Goal: Task Accomplishment & Management: Use online tool/utility

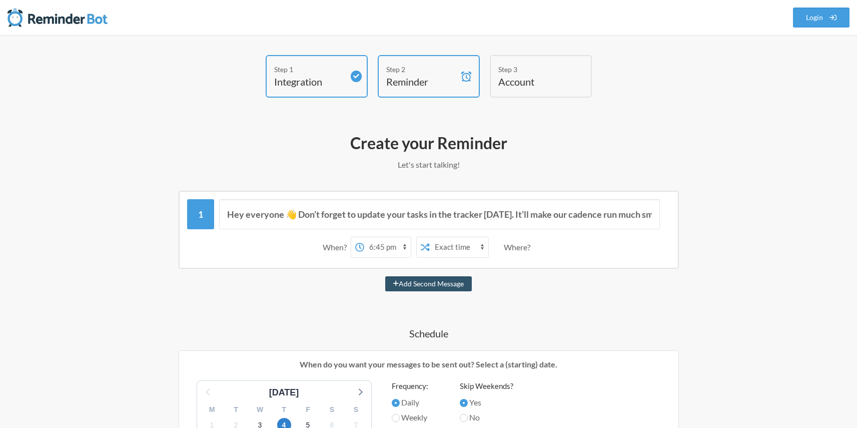
select select "18:45:00"
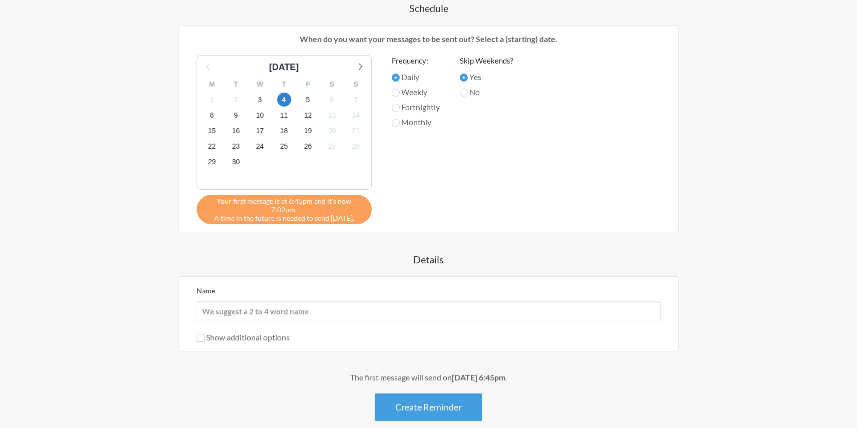
scroll to position [342, 0]
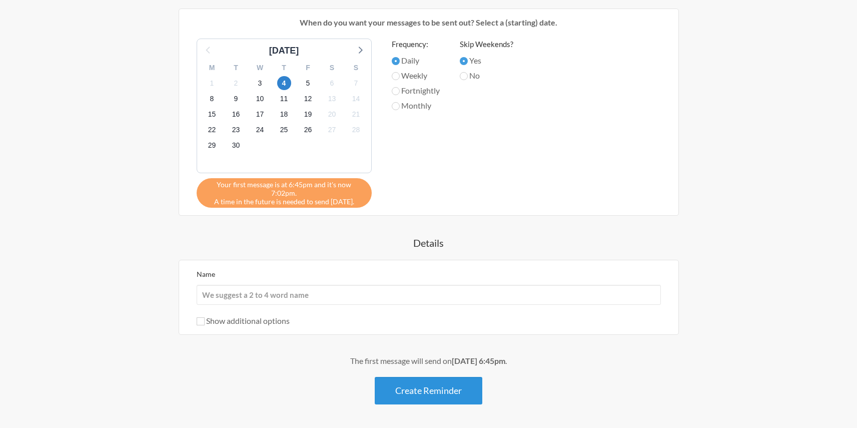
click at [437, 380] on button "Create Reminder" at bounding box center [429, 391] width 108 height 28
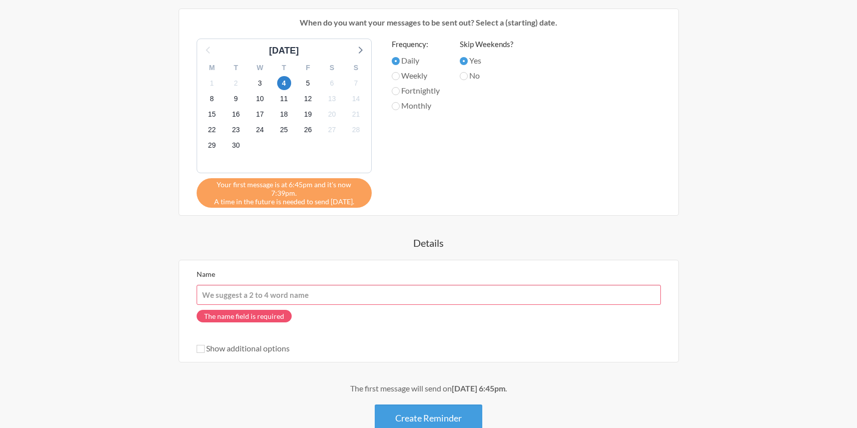
click at [292, 286] on input "Name" at bounding box center [429, 295] width 464 height 20
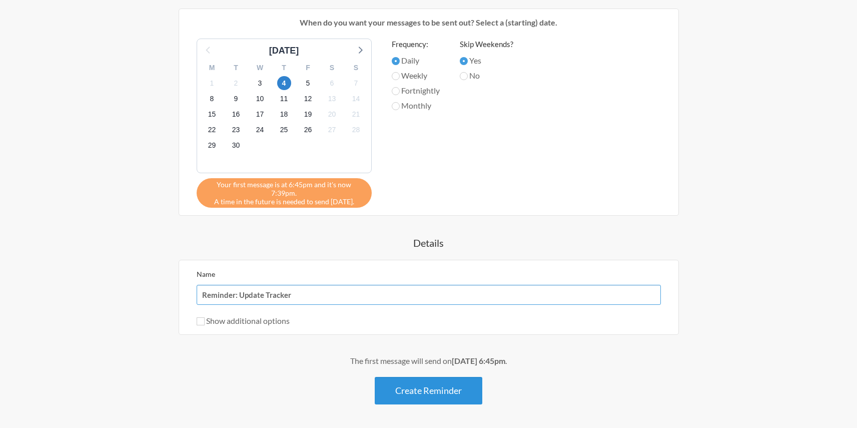
type input "Reminder: Update Tracker"
click at [442, 385] on button "Create Reminder" at bounding box center [429, 391] width 108 height 28
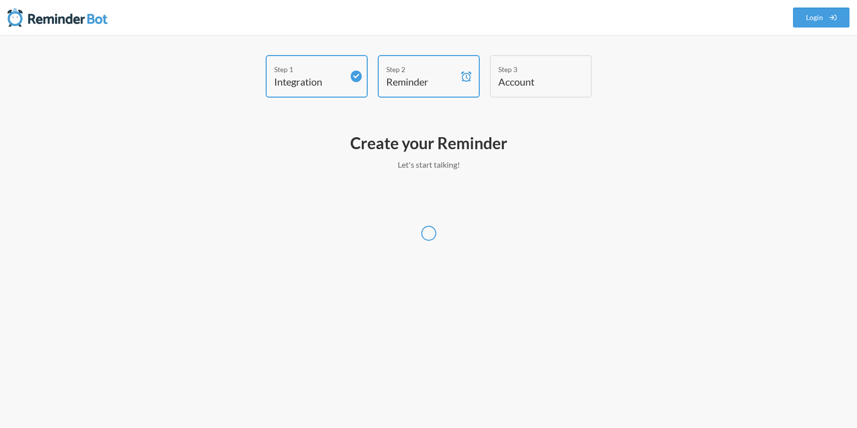
scroll to position [0, 0]
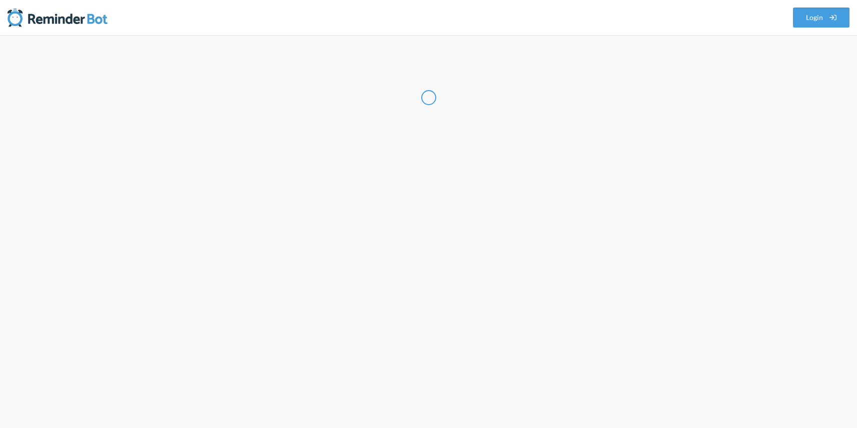
select select "US"
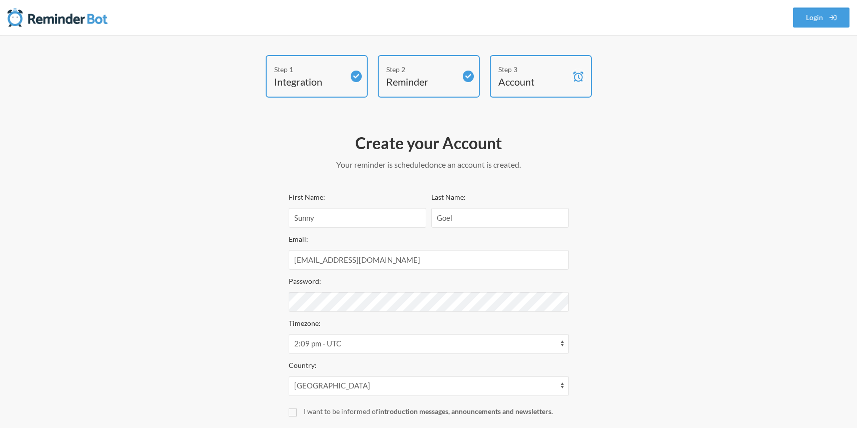
scroll to position [92, 0]
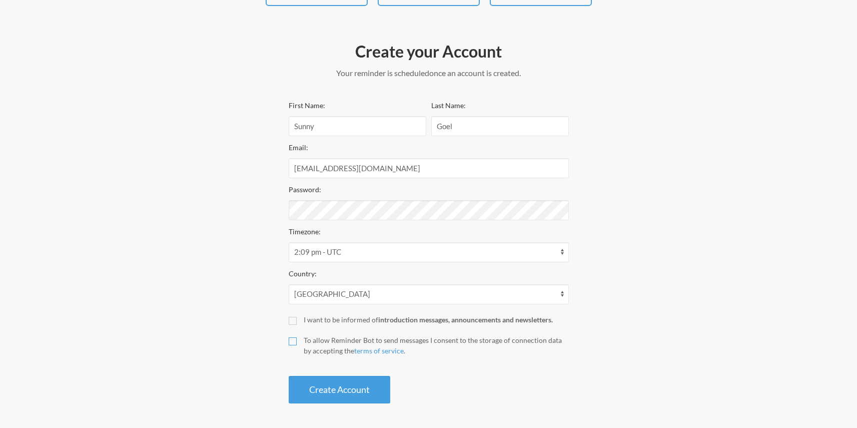
click at [292, 340] on input "To allow Reminder Bot to send messages I consent to the storage of connection d…" at bounding box center [293, 341] width 8 height 8
checkbox input "true"
click at [355, 385] on button "Create Account" at bounding box center [340, 390] width 102 height 28
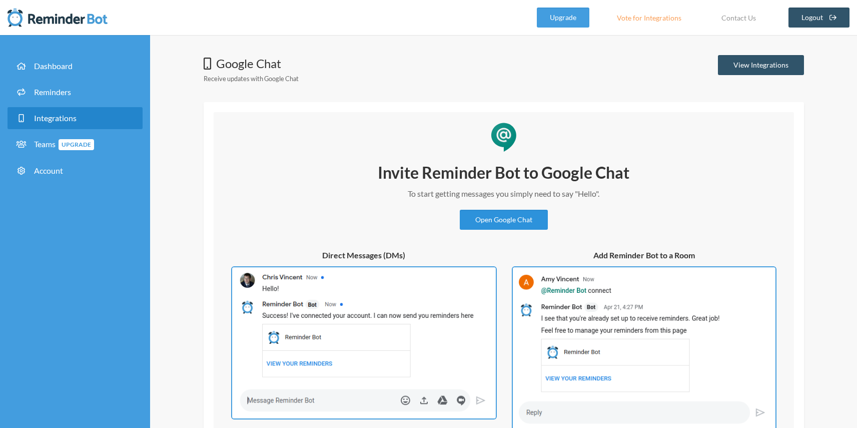
click at [498, 220] on link "Open Google Chat" at bounding box center [504, 220] width 88 height 20
click at [636, 78] on div "Google Chat Receive updates with Google Chat View Integrations" at bounding box center [504, 72] width 601 height 34
click at [747, 65] on link "View Integrations" at bounding box center [761, 65] width 86 height 20
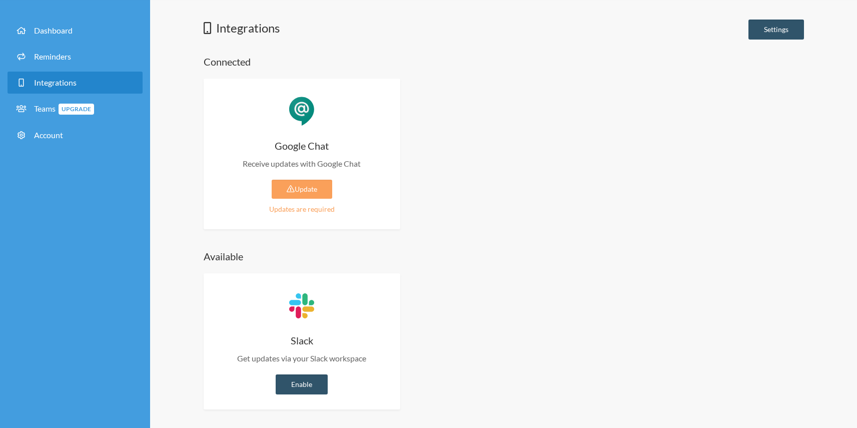
scroll to position [37, 0]
click at [314, 184] on link "Update" at bounding box center [302, 188] width 61 height 19
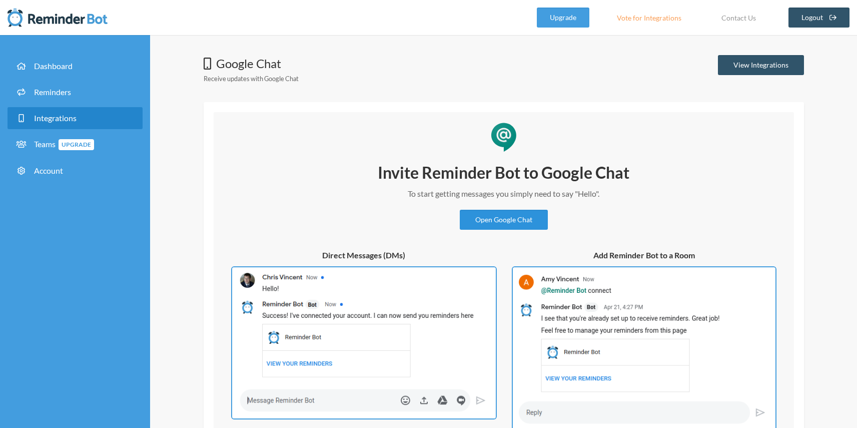
click at [501, 221] on link "Open Google Chat" at bounding box center [504, 220] width 88 height 20
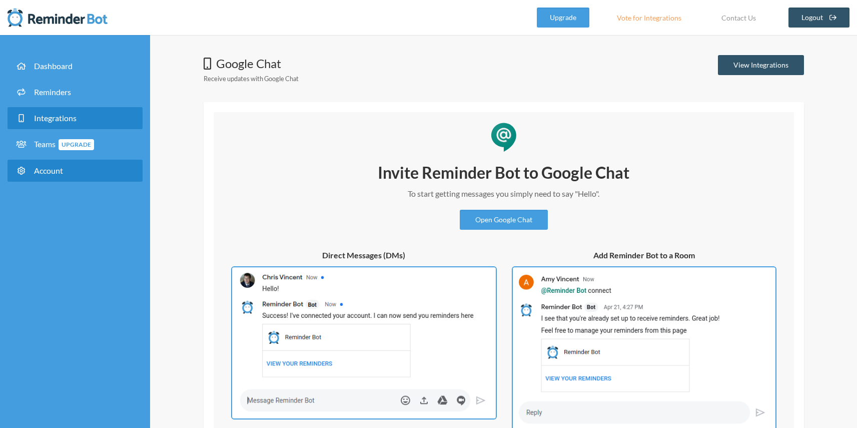
click at [41, 173] on span "Account" at bounding box center [48, 171] width 29 height 10
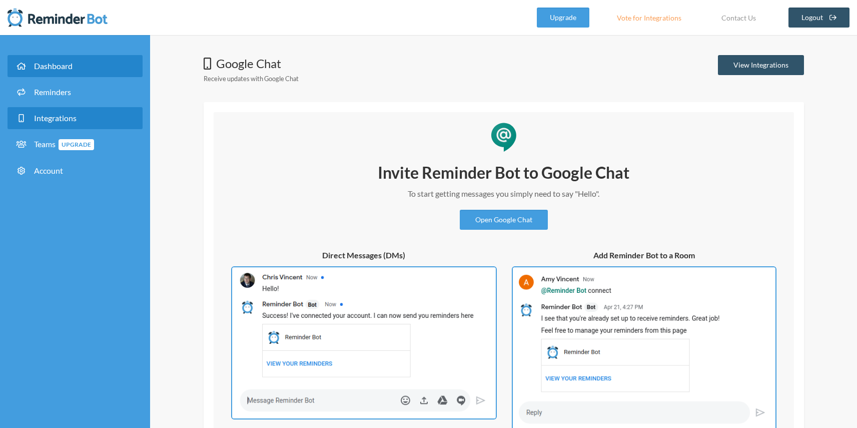
select select "**"
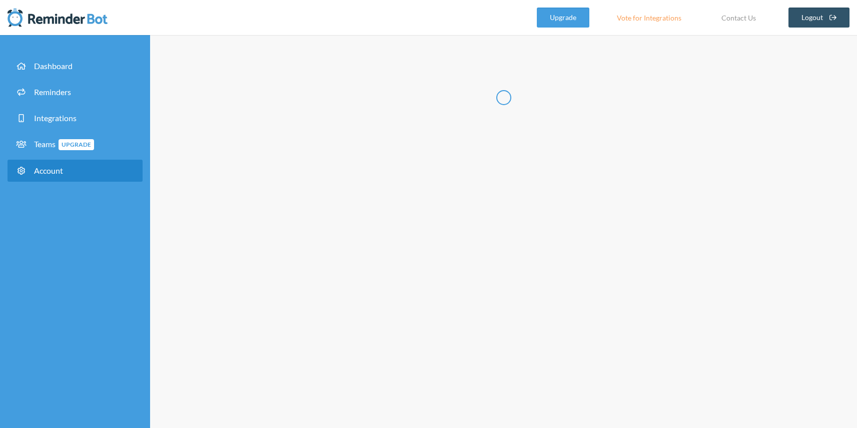
type input "*****"
type input "****"
type input "**********"
select select "**"
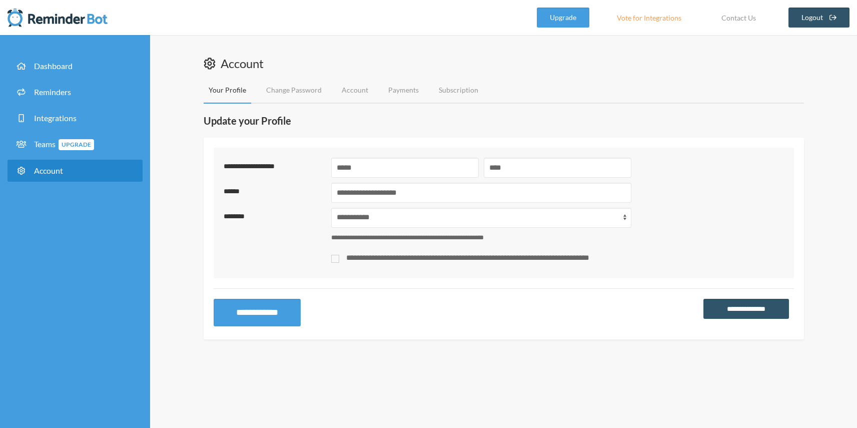
click at [65, 19] on img at bounding box center [58, 18] width 100 height 20
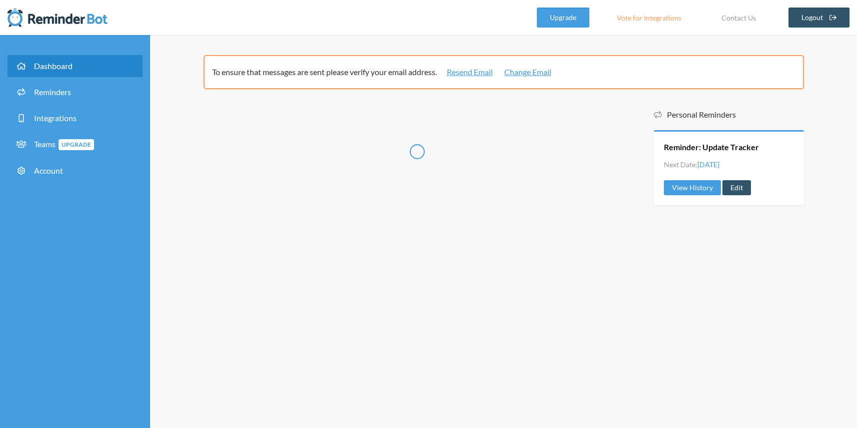
click at [65, 19] on img at bounding box center [58, 18] width 100 height 20
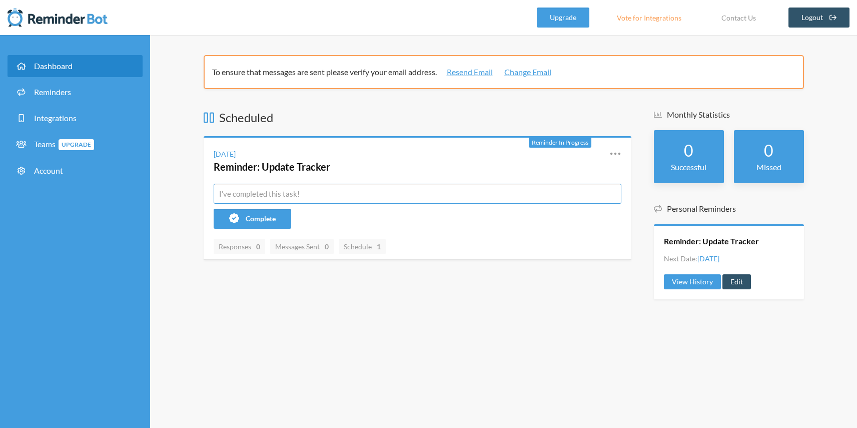
click at [287, 194] on input "text" at bounding box center [418, 194] width 408 height 20
click at [447, 310] on div "To ensure that messages are sent please verify your email address. Resend Email…" at bounding box center [503, 231] width 707 height 393
click at [304, 196] on input "text" at bounding box center [418, 194] width 408 height 20
paste input "@ReminderBot remind everyone "⏰ Update Intelli-Q Task Tracker — https://docs.go…"
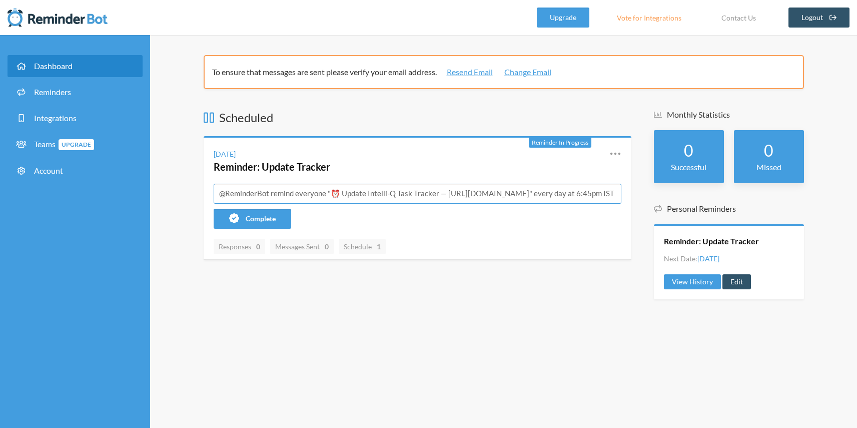
type input "@ReminderBot remind everyone "⏰ Update Intelli-Q Task Tracker — https://docs.go…"
click at [578, 311] on div "To ensure that messages are sent please verify your email address. Resend Email…" at bounding box center [503, 231] width 707 height 393
click at [563, 194] on input "@ReminderBot remind everyone "⏰ Update Intelli-Q Task Tracker — https://docs.go…" at bounding box center [418, 194] width 408 height 20
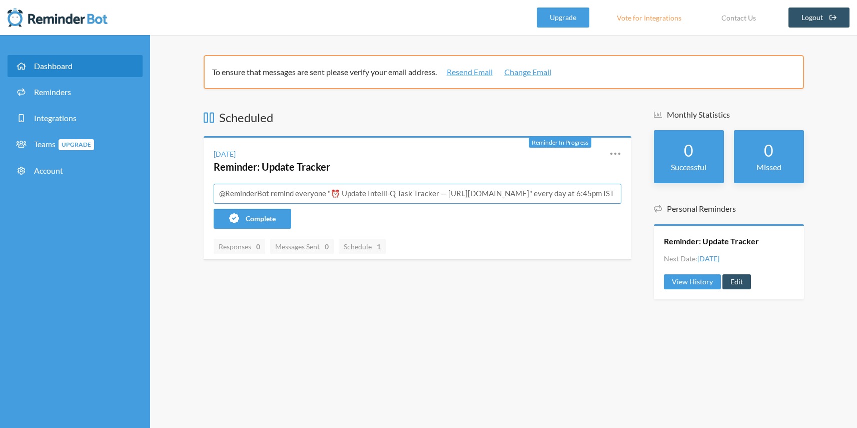
click at [563, 194] on input "@ReminderBot remind everyone "⏰ Update Intelli-Q Task Tracker — https://docs.go…" at bounding box center [418, 194] width 408 height 20
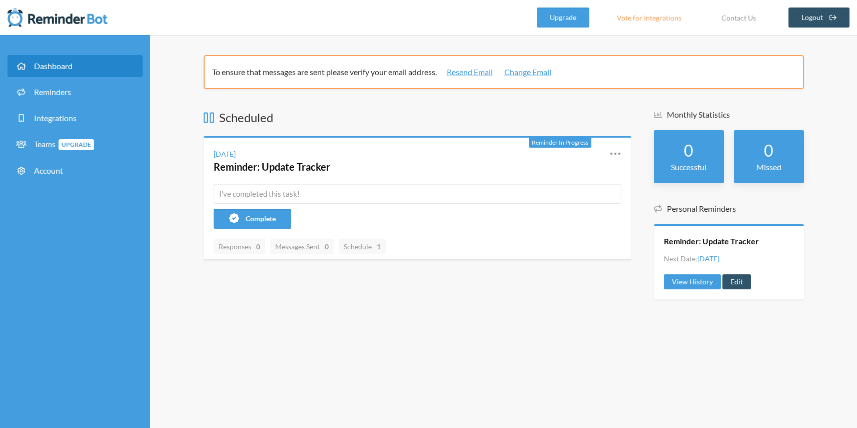
click at [534, 317] on div "To ensure that messages are sent please verify your email address. Resend Email…" at bounding box center [503, 231] width 707 height 393
click at [611, 157] on icon at bounding box center [616, 154] width 12 height 12
click at [562, 216] on link "Edit" at bounding box center [571, 212] width 85 height 16
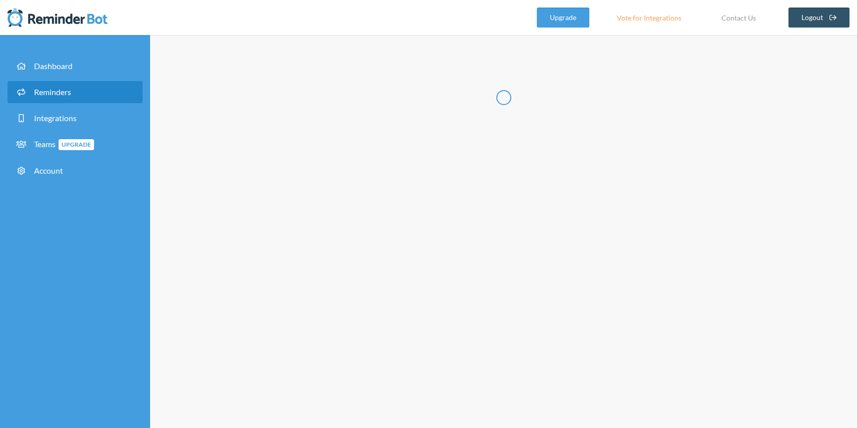
type input "Reminder: Update Tracker"
select select "18:45:00"
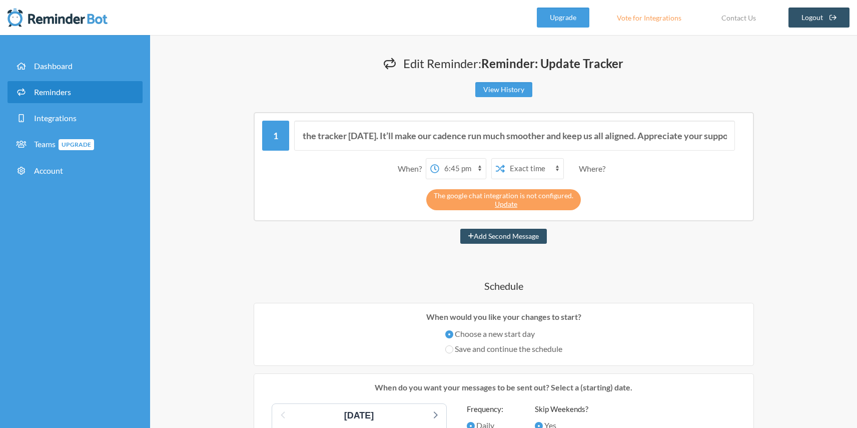
scroll to position [0, 223]
drag, startPoint x: 363, startPoint y: 135, endPoint x: 622, endPoint y: 135, distance: 258.7
click at [622, 135] on input "Hey everyone 👋 Don’t forget to update your tasks in the tracker [DATE]. It’ll m…" at bounding box center [514, 136] width 441 height 30
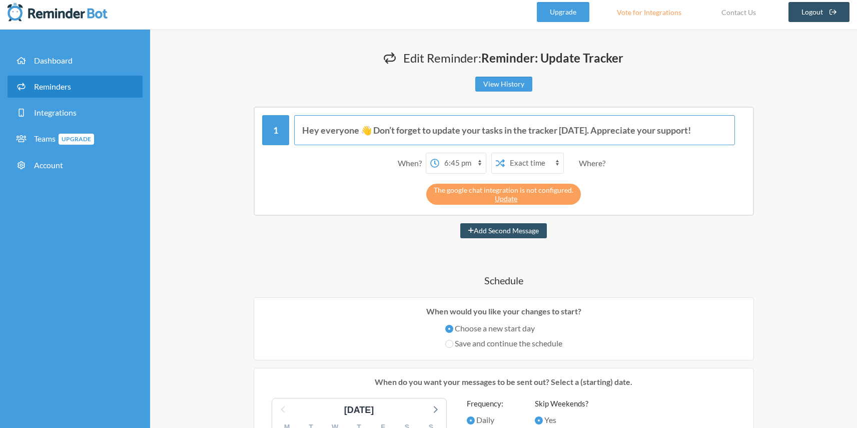
scroll to position [4, 0]
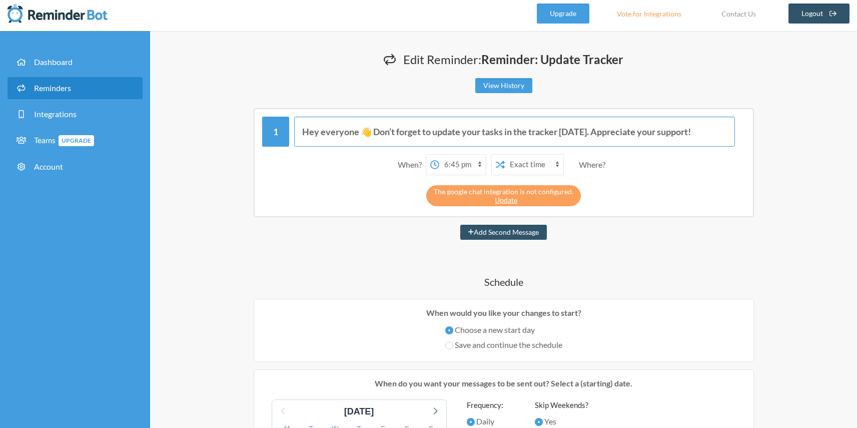
type input "Hey everyone 👋 Don’t forget to update your tasks in the tracker today. Apprecia…"
click at [467, 164] on select "12:00 am 12:15 am 12:30 am 12:45 am 1:00 am 1:15 am 1:30 am 1:45 am 2:00 am 2:1…" at bounding box center [462, 165] width 47 height 20
select select "20:00:00"
click at [439, 155] on select "12:00 am 12:15 am 12:30 am 12:45 am 1:00 am 1:15 am 1:30 am 1:45 am 2:00 am 2:1…" at bounding box center [462, 165] width 47 height 20
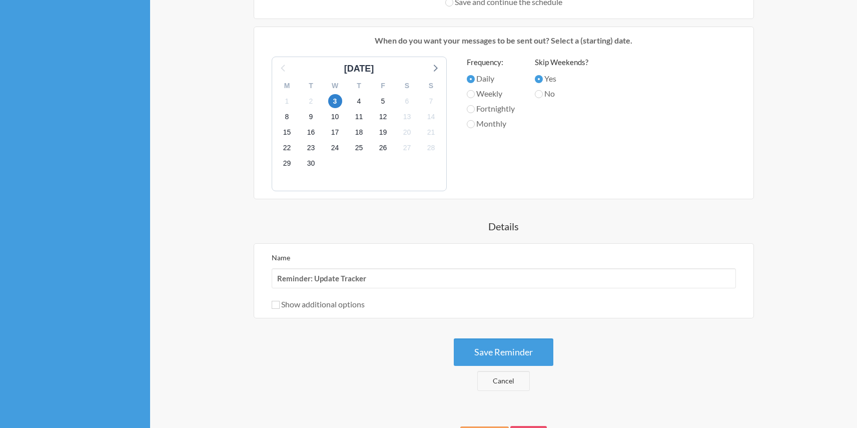
scroll to position [414, 0]
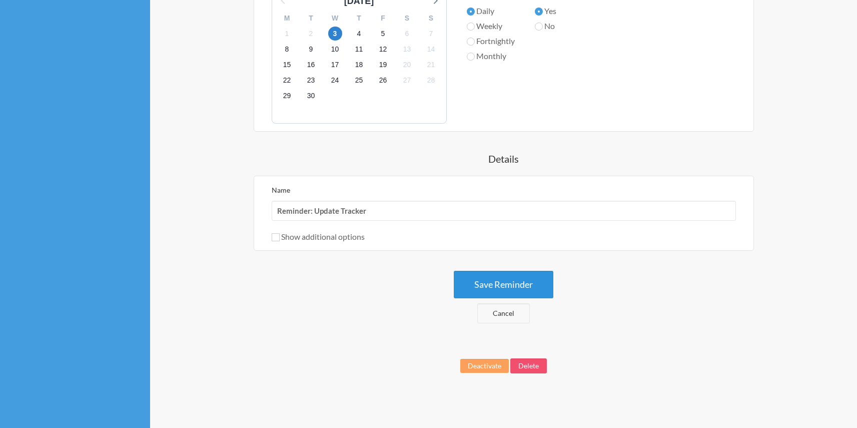
click at [513, 283] on button "Save Reminder" at bounding box center [504, 285] width 100 height 28
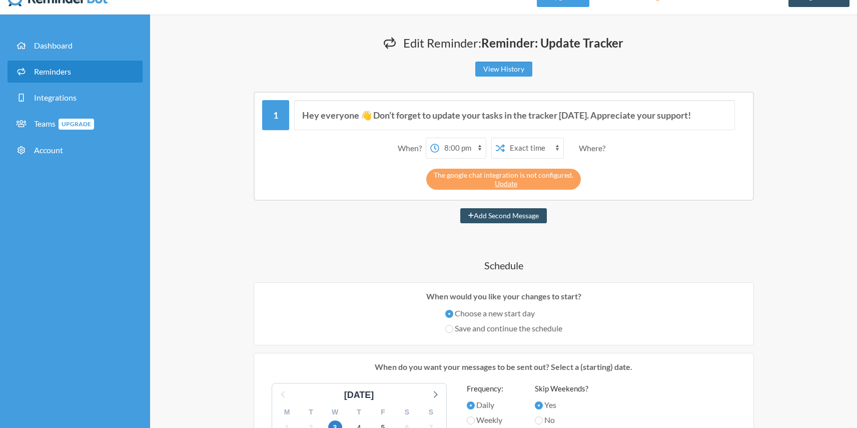
scroll to position [0, 0]
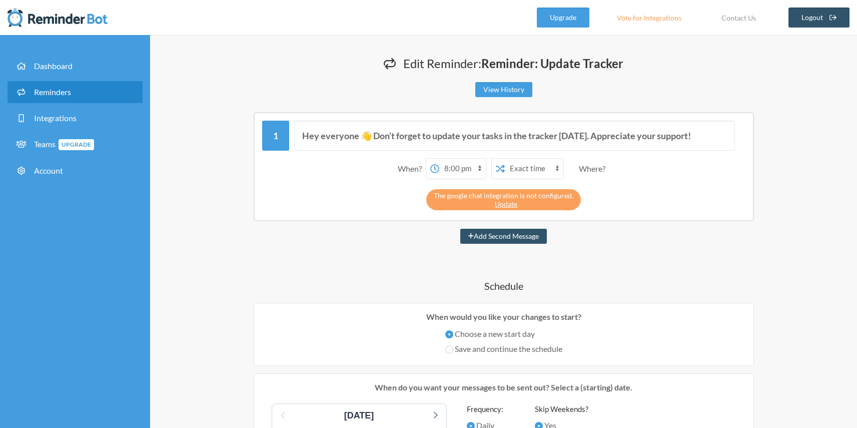
click at [455, 169] on select "12:00 am 12:15 am 12:30 am 12:45 am 1:00 am 1:15 am 1:30 am 1:45 am 2:00 am 2:1…" at bounding box center [462, 169] width 47 height 20
click at [459, 169] on select "12:00 am 12:15 am 12:30 am 12:45 am 1:00 am 1:15 am 1:30 am 1:45 am 2:00 am 2:1…" at bounding box center [462, 169] width 47 height 20
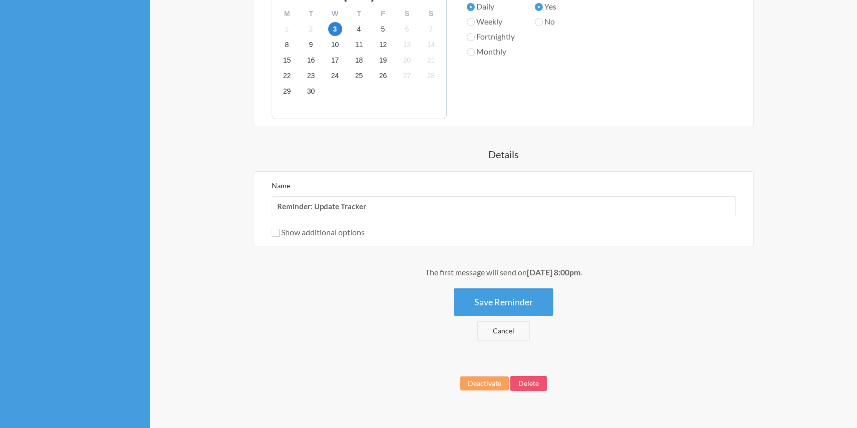
scroll to position [436, 0]
